Goal: Complete application form: Complete application form

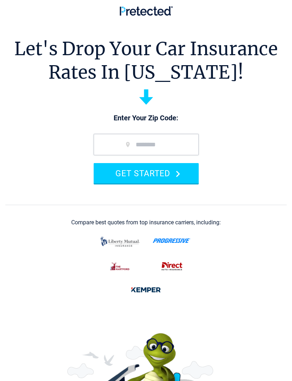
click at [154, 144] on input "zip code" at bounding box center [146, 144] width 105 height 21
type input "*****"
click at [179, 167] on button "GET STARTED" at bounding box center [146, 173] width 105 height 20
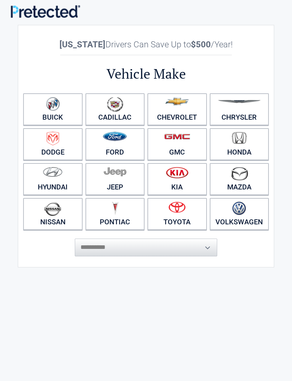
click at [42, 217] on figure at bounding box center [52, 210] width 51 height 16
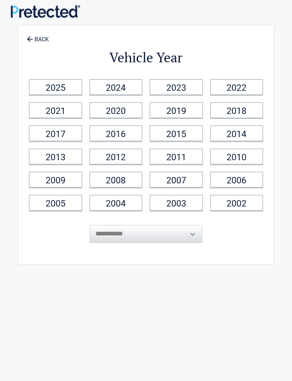
click at [49, 157] on link "2013" at bounding box center [55, 156] width 53 height 16
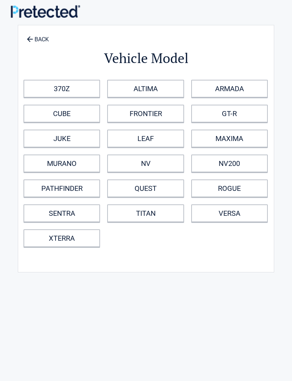
click at [213, 209] on link "VERSA" at bounding box center [229, 213] width 77 height 18
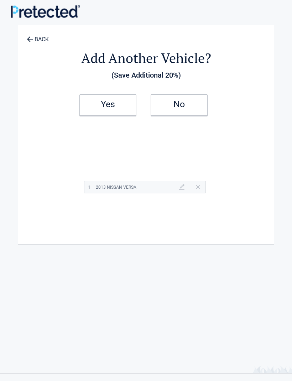
click at [194, 105] on h2 "No" at bounding box center [179, 104] width 42 height 5
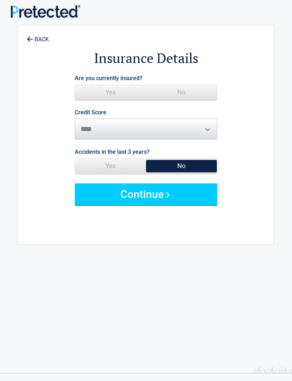
click at [214, 88] on span "No" at bounding box center [181, 92] width 71 height 14
click at [208, 91] on span "No" at bounding box center [181, 92] width 71 height 14
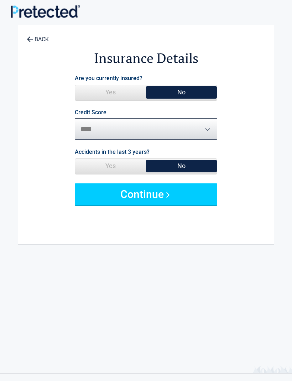
click at [203, 124] on select "********* **** ******* ****" at bounding box center [146, 128] width 142 height 21
click at [204, 190] on button "Continue" at bounding box center [146, 193] width 142 height 21
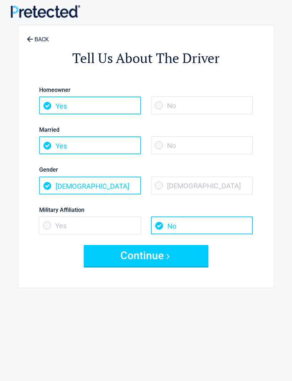
click at [153, 258] on button "Continue" at bounding box center [146, 255] width 125 height 21
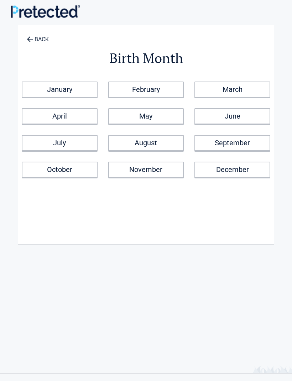
click at [43, 141] on link "July" at bounding box center [60, 143] width 76 height 16
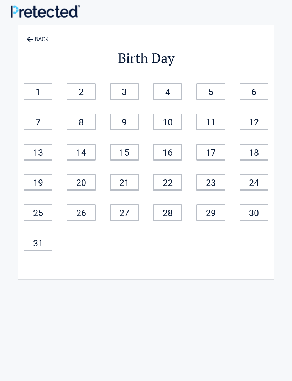
click at [125, 214] on link "27" at bounding box center [124, 212] width 29 height 16
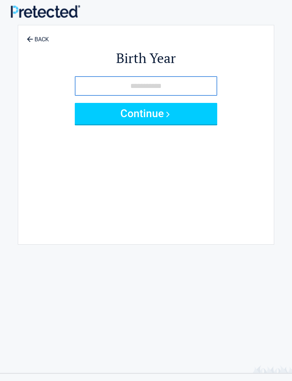
click at [195, 87] on input "tel" at bounding box center [146, 86] width 142 height 20
type input "****"
click at [195, 113] on button "Continue" at bounding box center [146, 113] width 142 height 21
